Goal: Find specific page/section: Find specific page/section

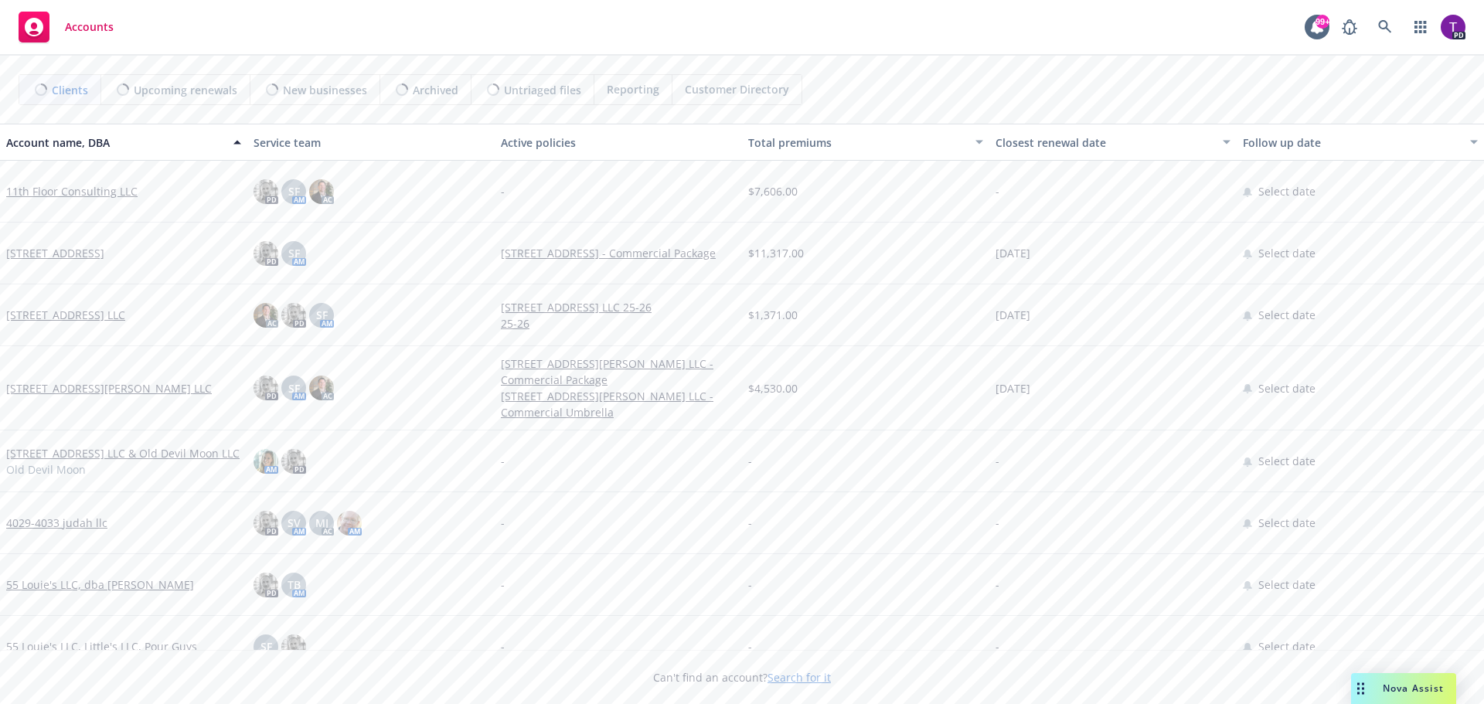
click at [806, 673] on link "Search for it" at bounding box center [799, 677] width 63 height 15
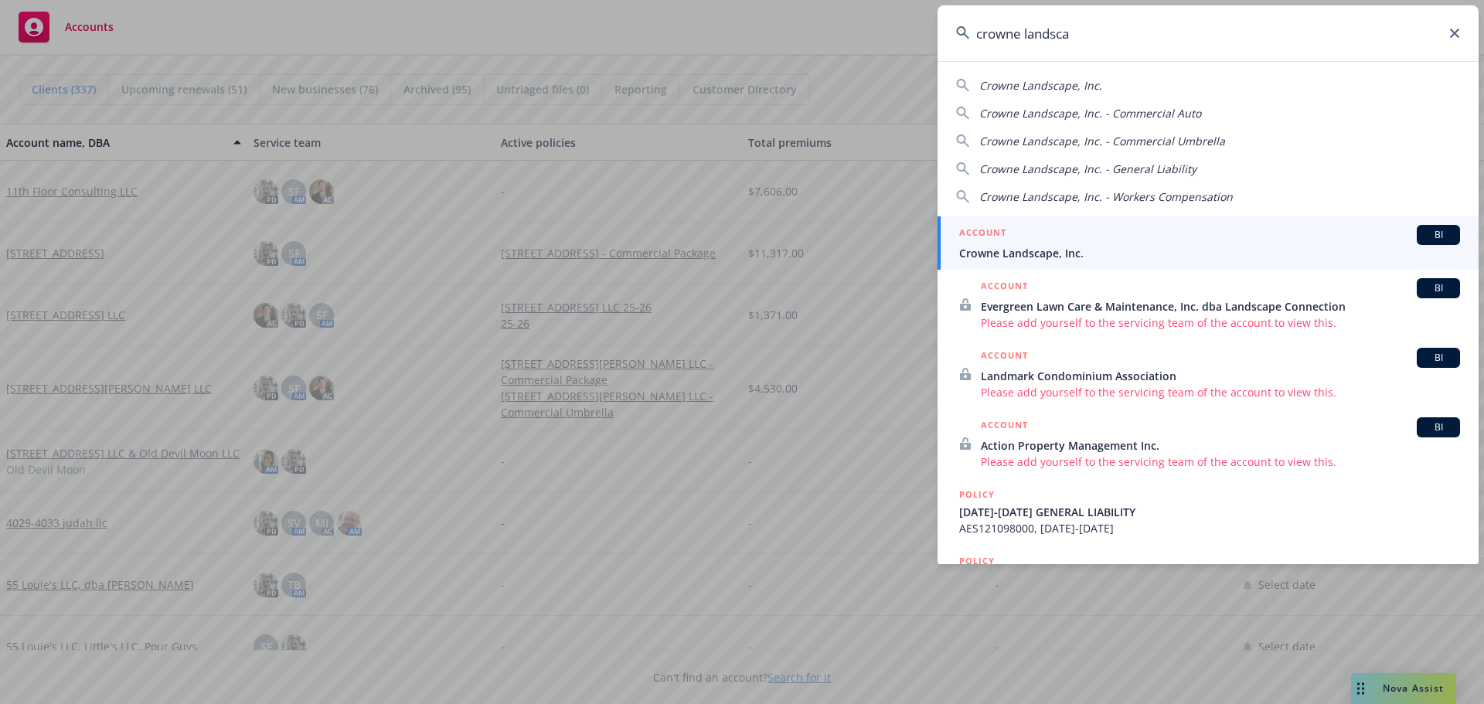
type input "crowne landsca"
click at [1106, 242] on div "ACCOUNT BI" at bounding box center [1209, 235] width 501 height 20
